Goal: Information Seeking & Learning: Learn about a topic

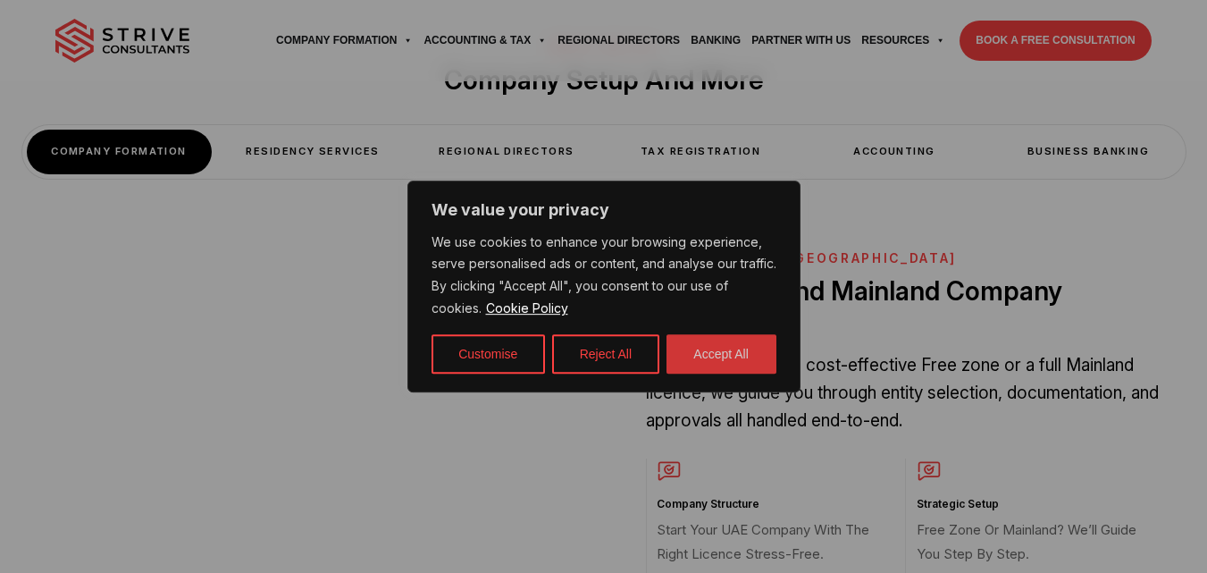
click at [738, 349] on button "Accept All" at bounding box center [721, 353] width 110 height 39
